Goal: Transaction & Acquisition: Purchase product/service

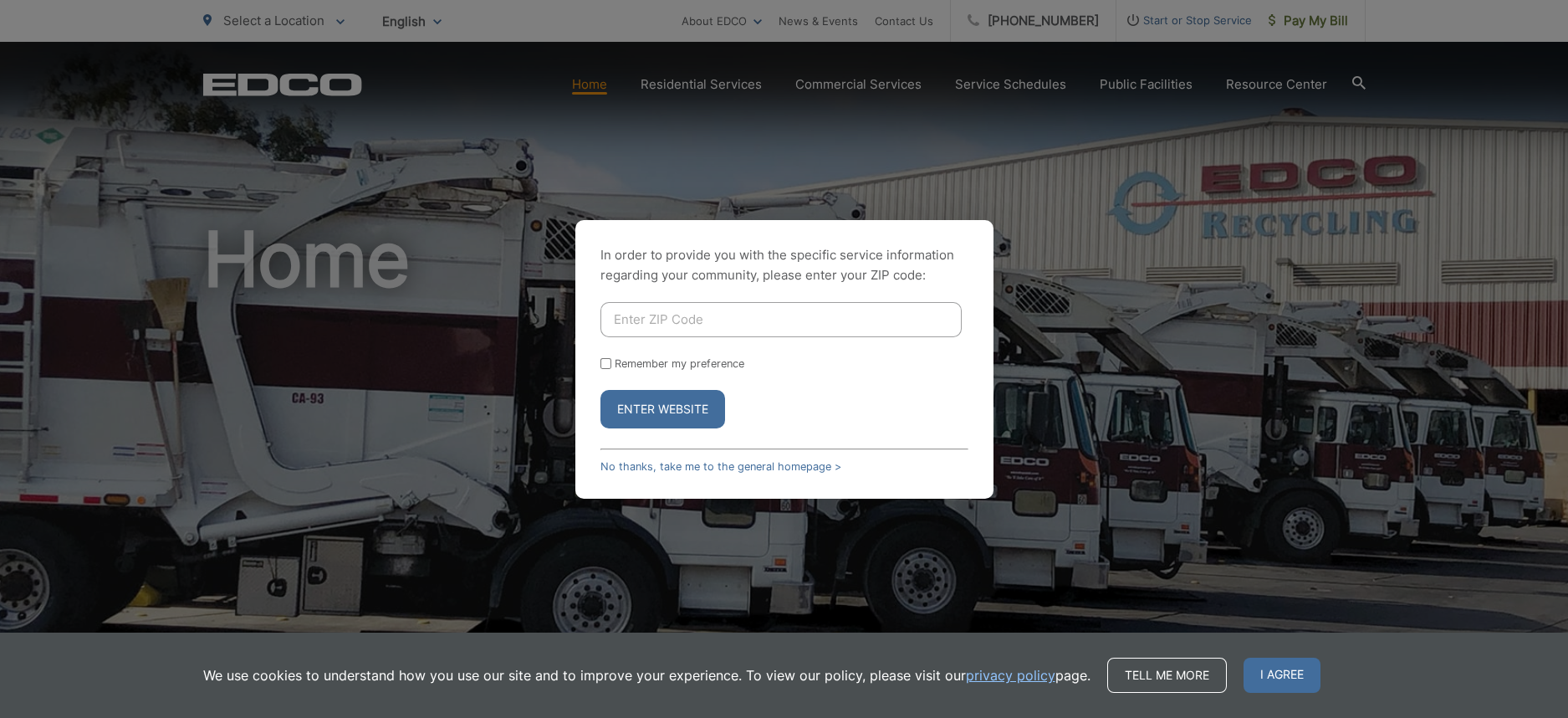
click at [677, 315] on input "Enter ZIP Code" at bounding box center [782, 319] width 361 height 35
type input "92081"
click at [601, 389] on button "Enter Website" at bounding box center [663, 408] width 125 height 39
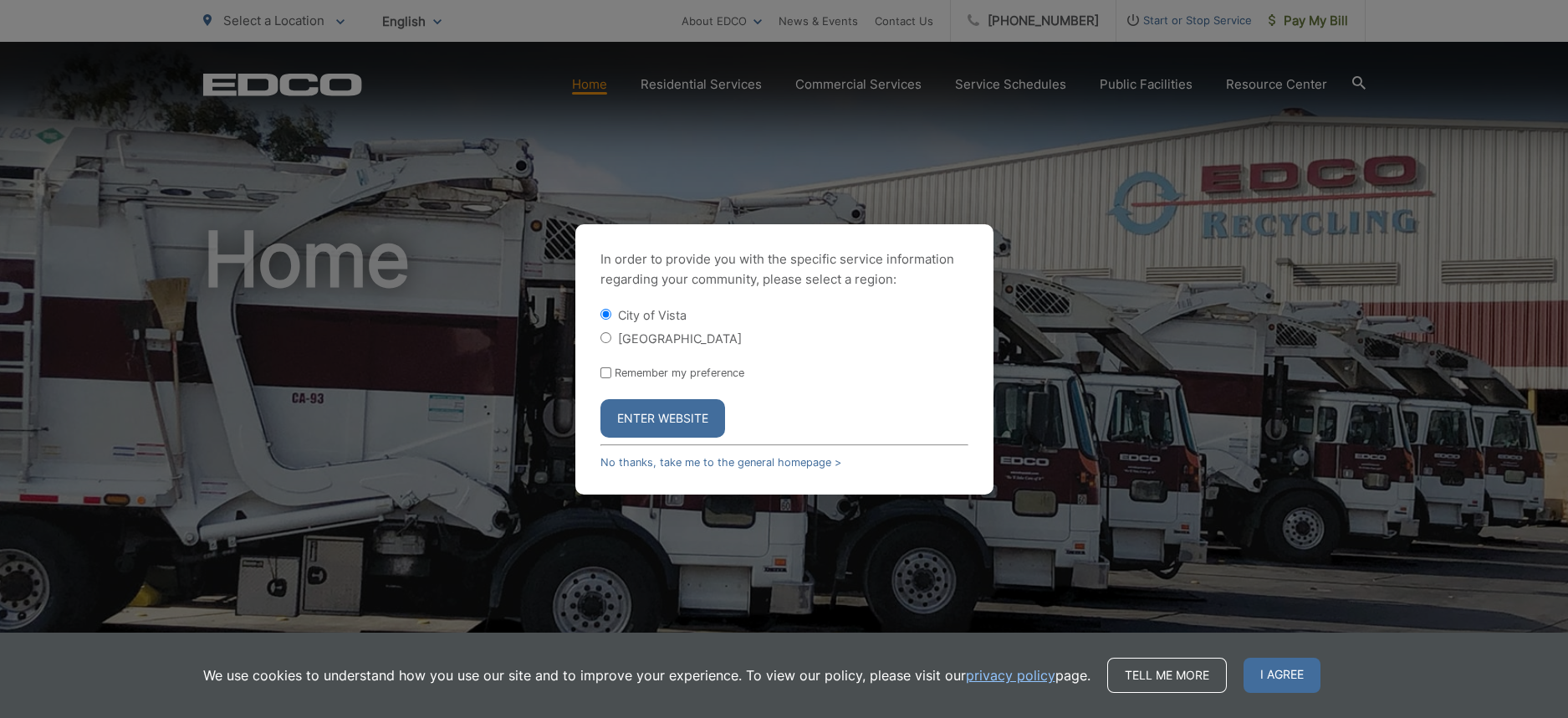
click at [658, 374] on label "Remember my preference" at bounding box center [680, 372] width 130 height 13
click at [611, 374] on input "Remember my preference" at bounding box center [606, 372] width 11 height 11
checkbox input "true"
click at [663, 415] on button "Enter Website" at bounding box center [663, 418] width 125 height 39
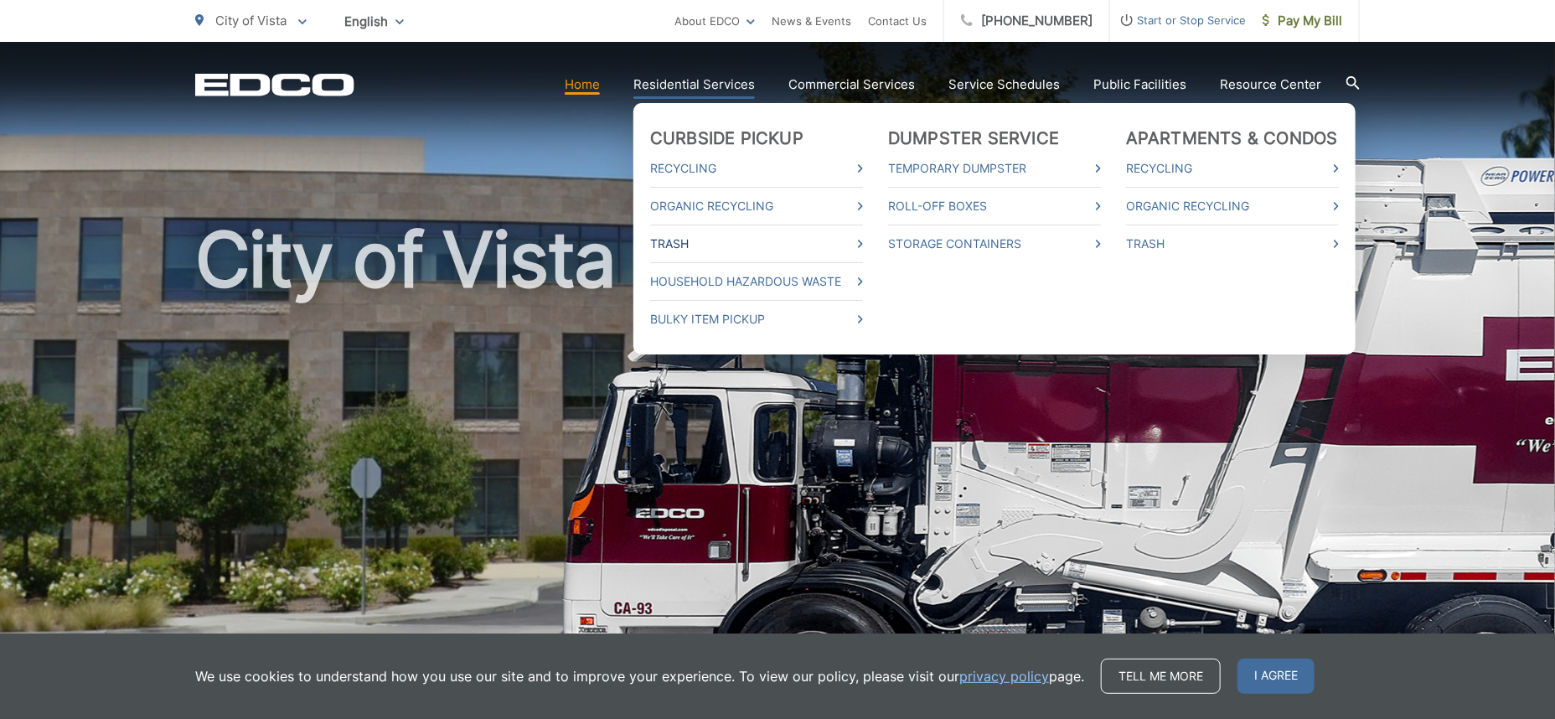
click at [685, 246] on link "Trash" at bounding box center [756, 244] width 213 height 20
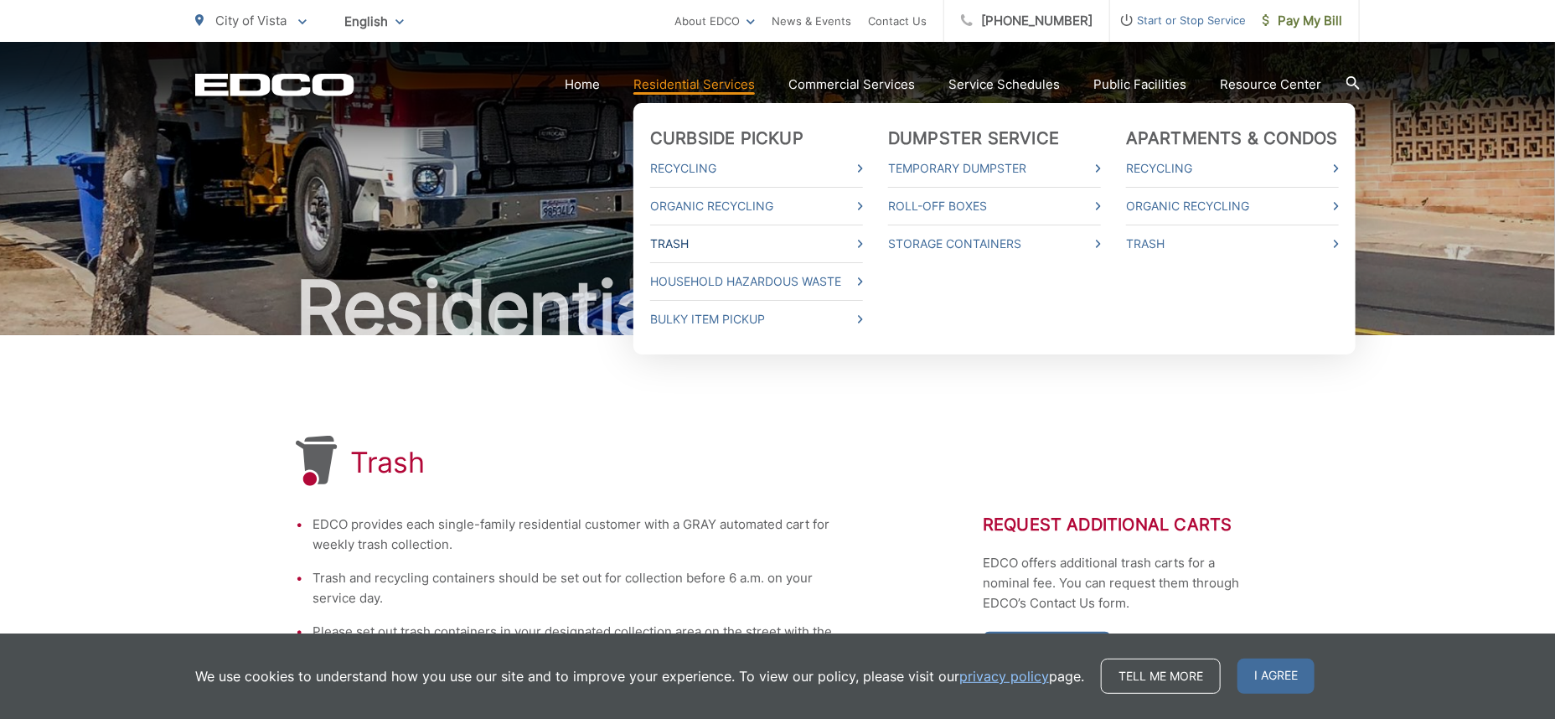
click at [863, 238] on span at bounding box center [860, 244] width 5 height 20
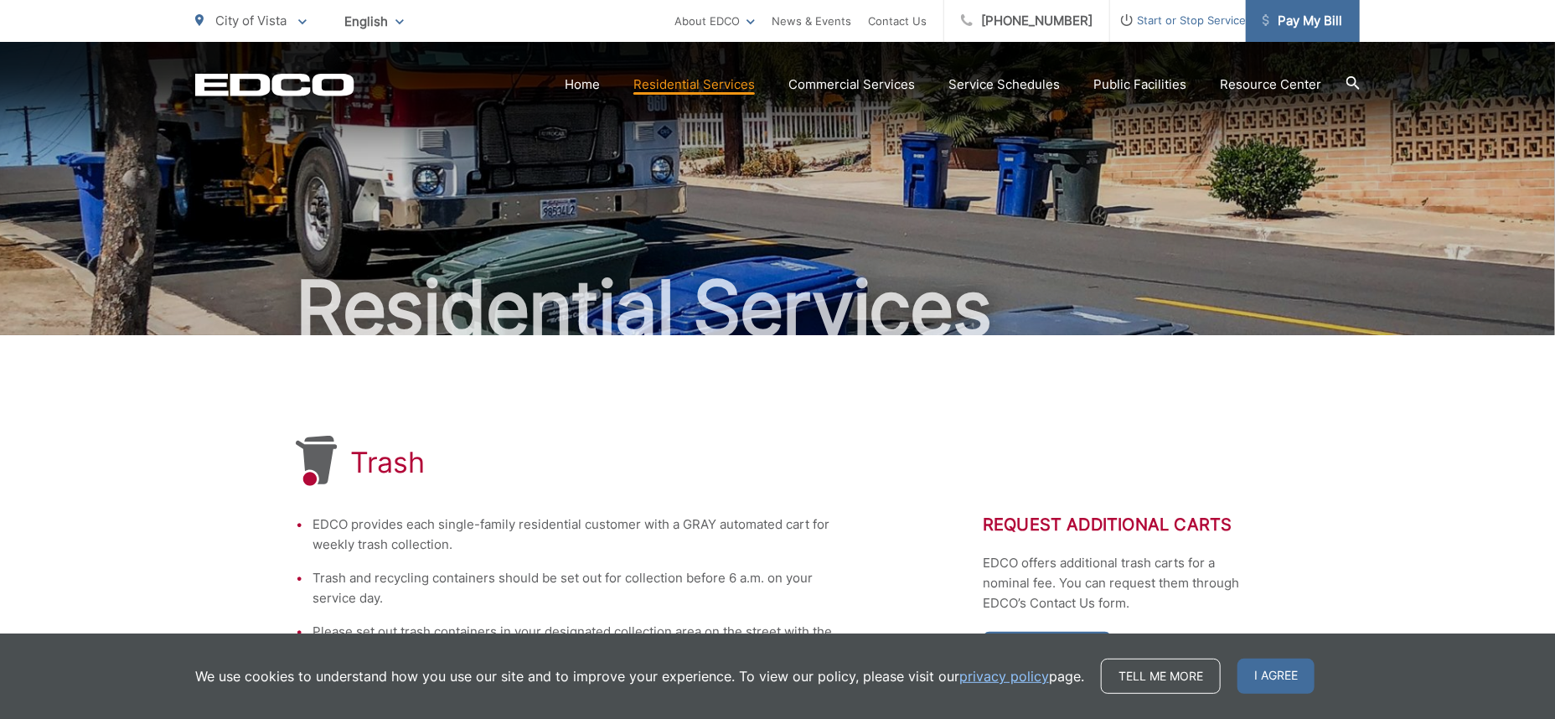
click at [1308, 18] on span "Pay My Bill" at bounding box center [1303, 21] width 80 height 20
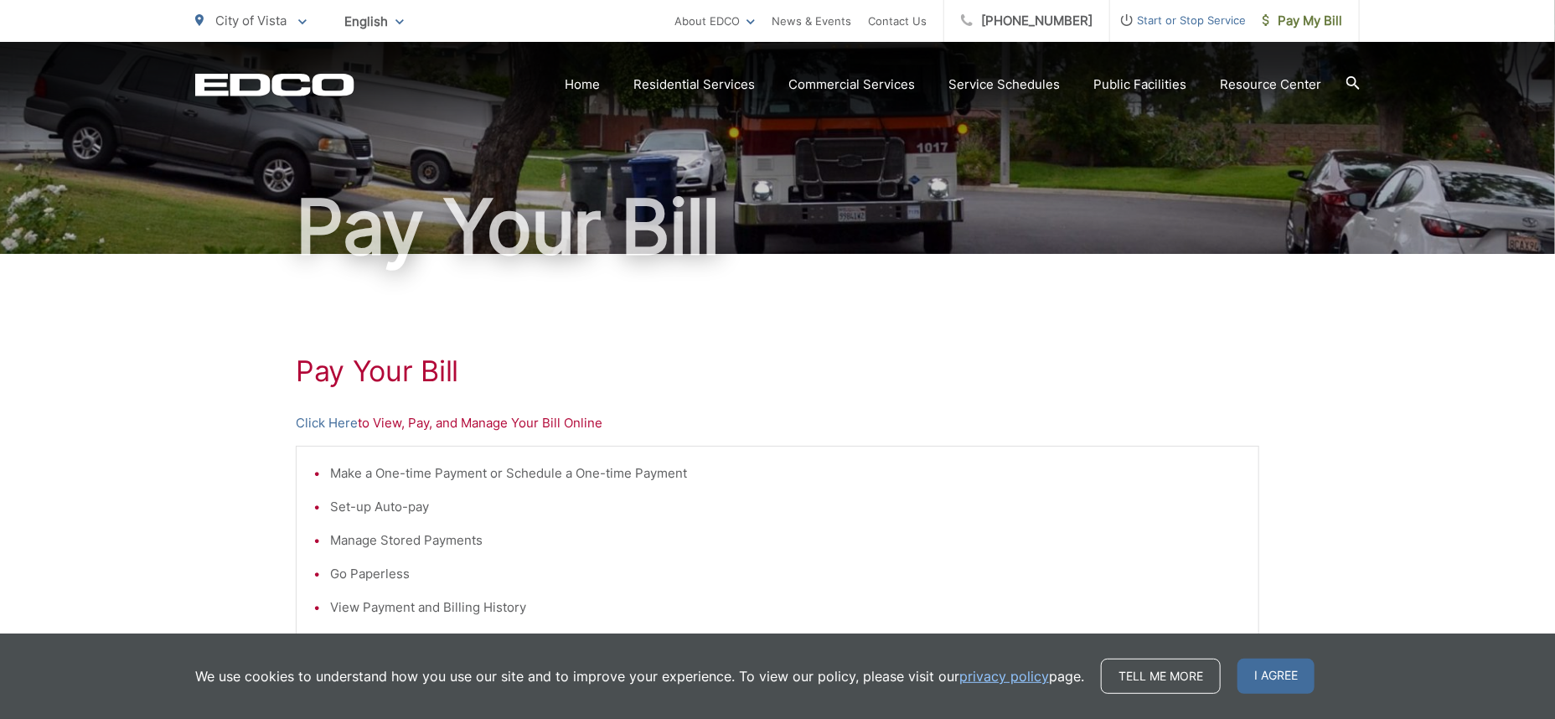
scroll to position [209, 0]
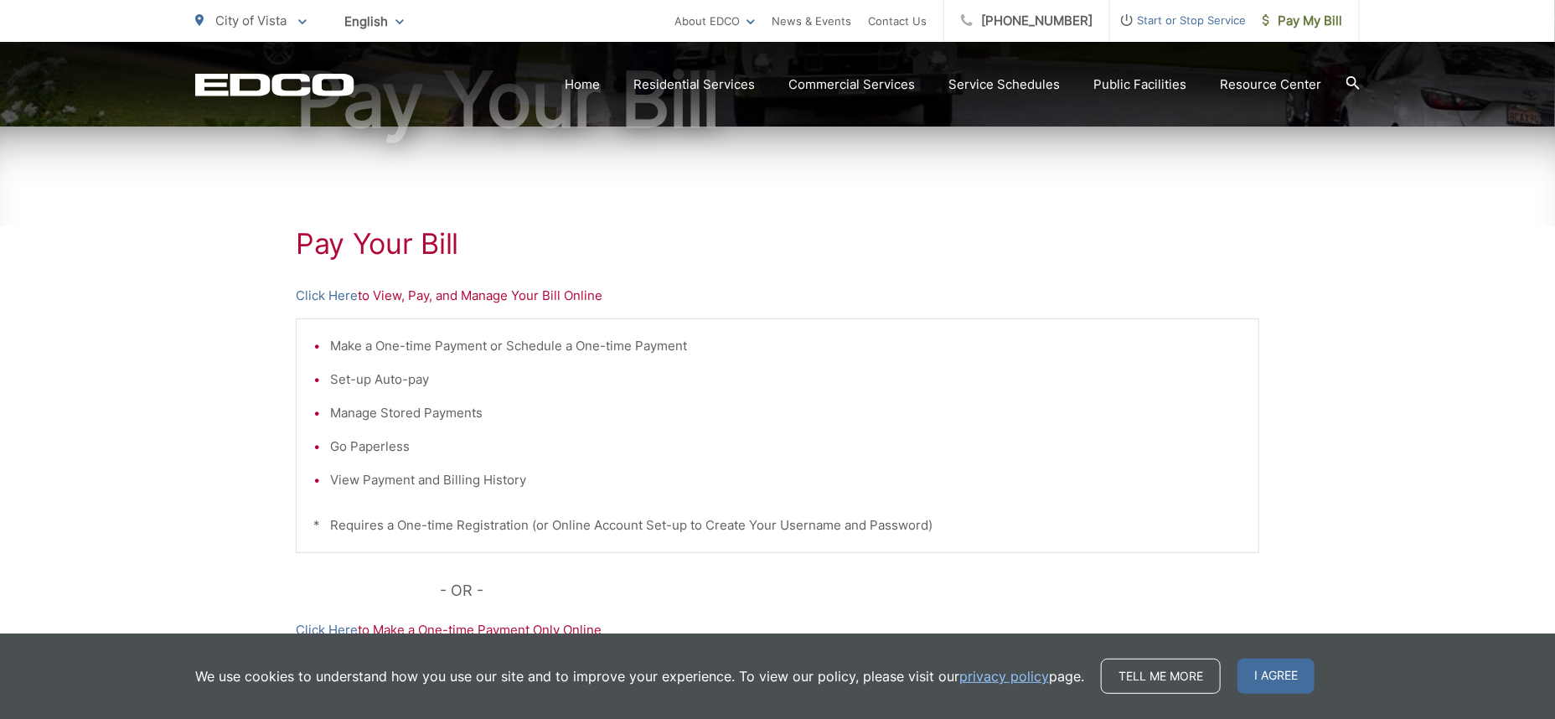
click at [386, 363] on ul "Make a One-time Payment or Schedule a One-time Payment Set-up Auto-pay Manage S…" at bounding box center [777, 413] width 928 height 154
click at [492, 299] on p "Click Here to View, Pay, and Manage Your Bill Online" at bounding box center [778, 296] width 964 height 20
click at [348, 294] on link "Click Here" at bounding box center [327, 296] width 62 height 20
